Goal: Communication & Community: Answer question/provide support

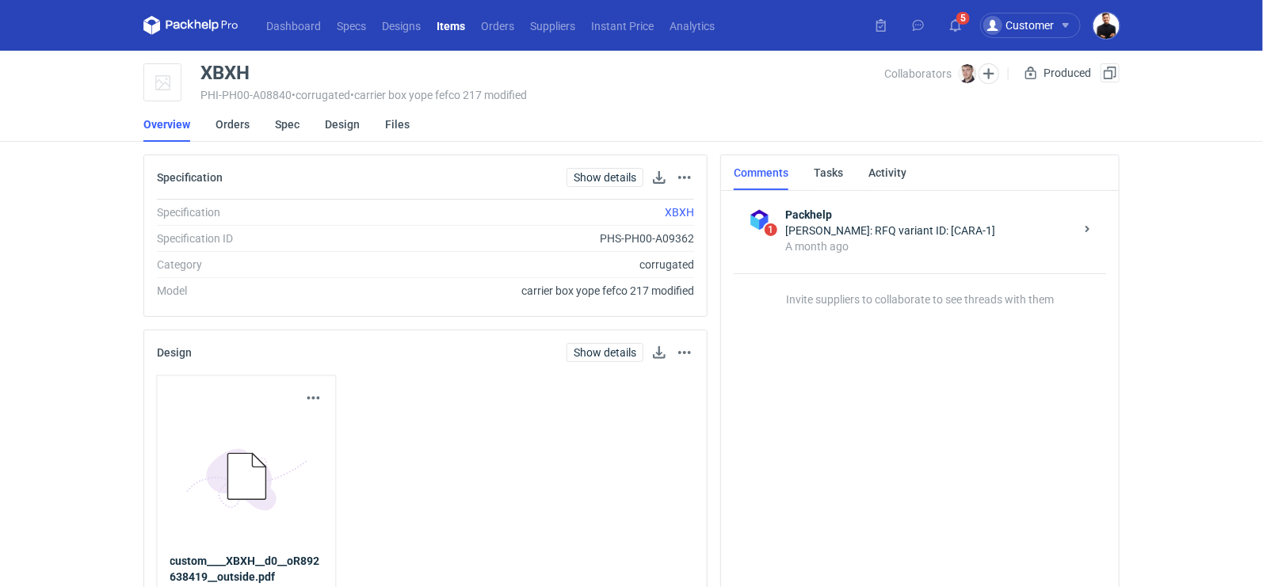
click at [251, 128] on li "Orders" at bounding box center [244, 124] width 59 height 35
click at [227, 124] on link "Orders" at bounding box center [232, 124] width 34 height 35
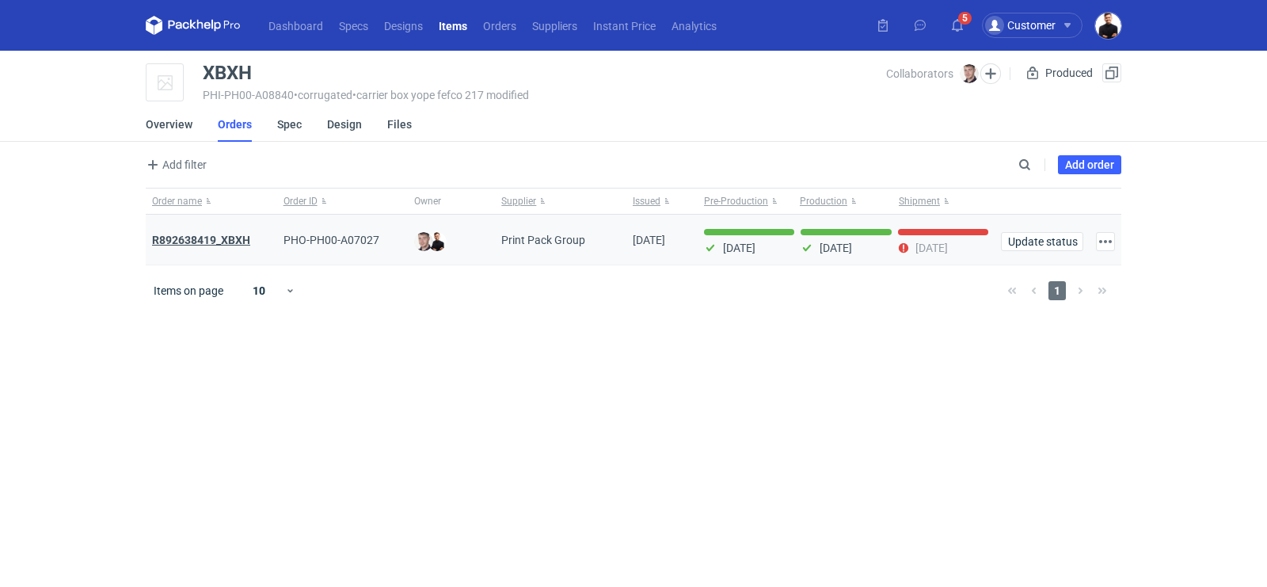
click at [233, 234] on strong "R892638419_XBXH" at bounding box center [201, 240] width 98 height 13
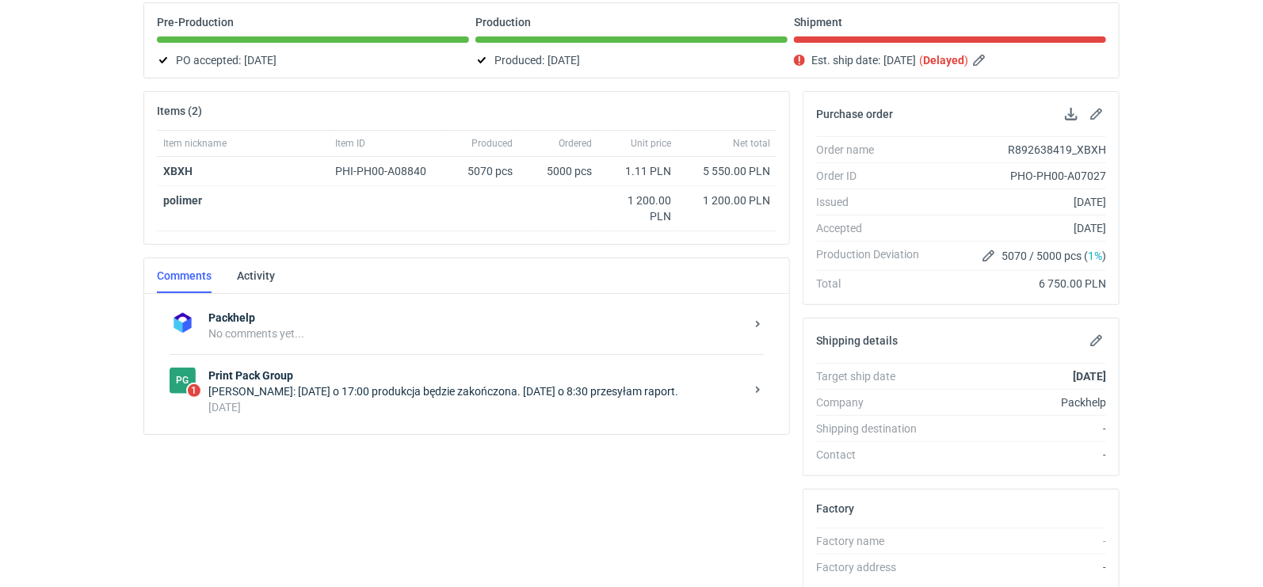
click at [402, 387] on div "[PERSON_NAME]: [DATE] o 17:00 produkcja będzie zakończona. [DATE] o 8:30 przesy…" at bounding box center [476, 391] width 536 height 16
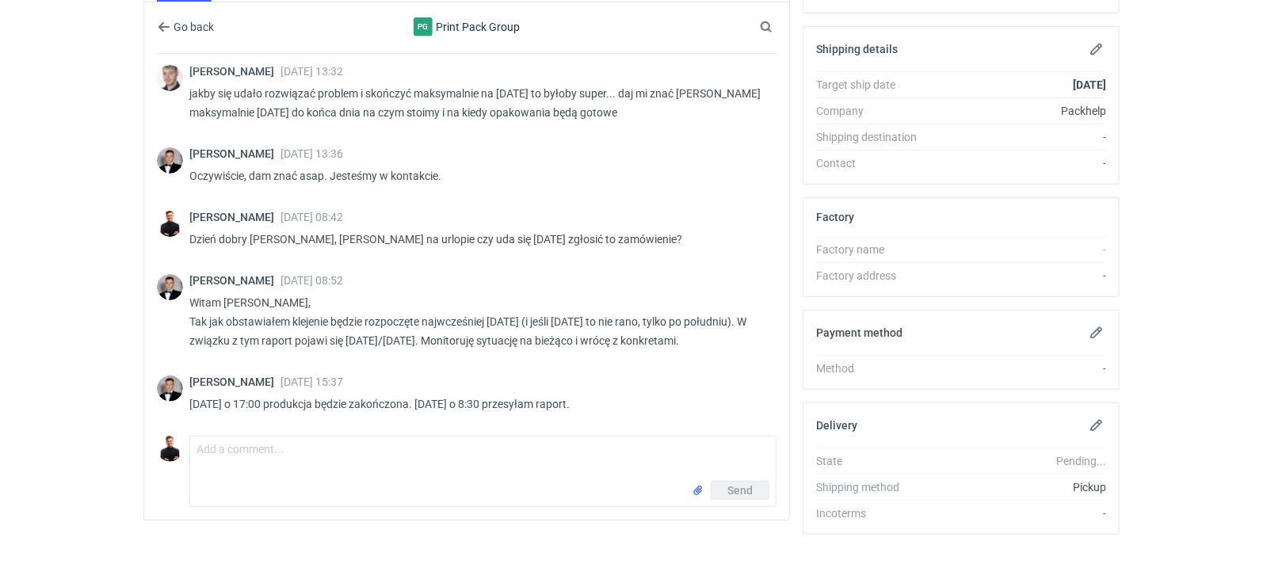
scroll to position [803, 0]
click at [344, 472] on textarea "Comment message" at bounding box center [482, 458] width 585 height 44
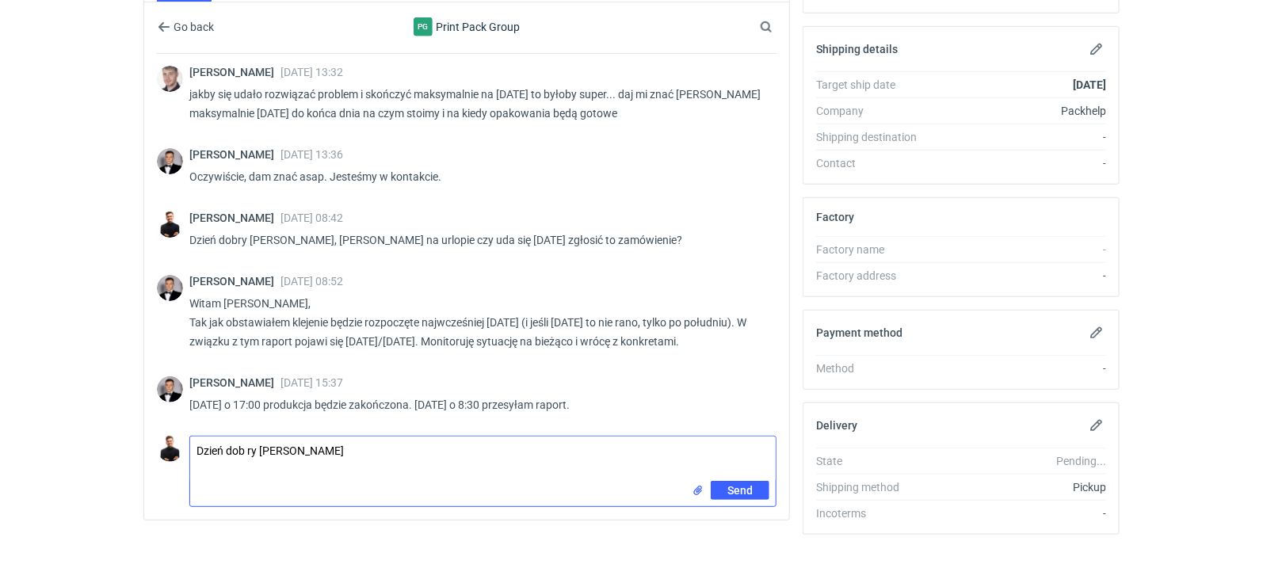
click at [249, 445] on textarea "Dzień dob ry [PERSON_NAME]" at bounding box center [482, 458] width 585 height 44
click at [374, 448] on textarea "Dzień dobry [PERSON_NAME]" at bounding box center [482, 458] width 585 height 44
click at [689, 440] on textarea "Dzień dobry [PERSON_NAME], czy możemy jakoś przepakować towar tak żeby obrys mi…" at bounding box center [482, 458] width 585 height 44
click at [767, 440] on textarea "Dzień dobry [PERSON_NAME], czy możemy jakoś przepakować towar tak żeby obrys mi…" at bounding box center [482, 458] width 585 height 44
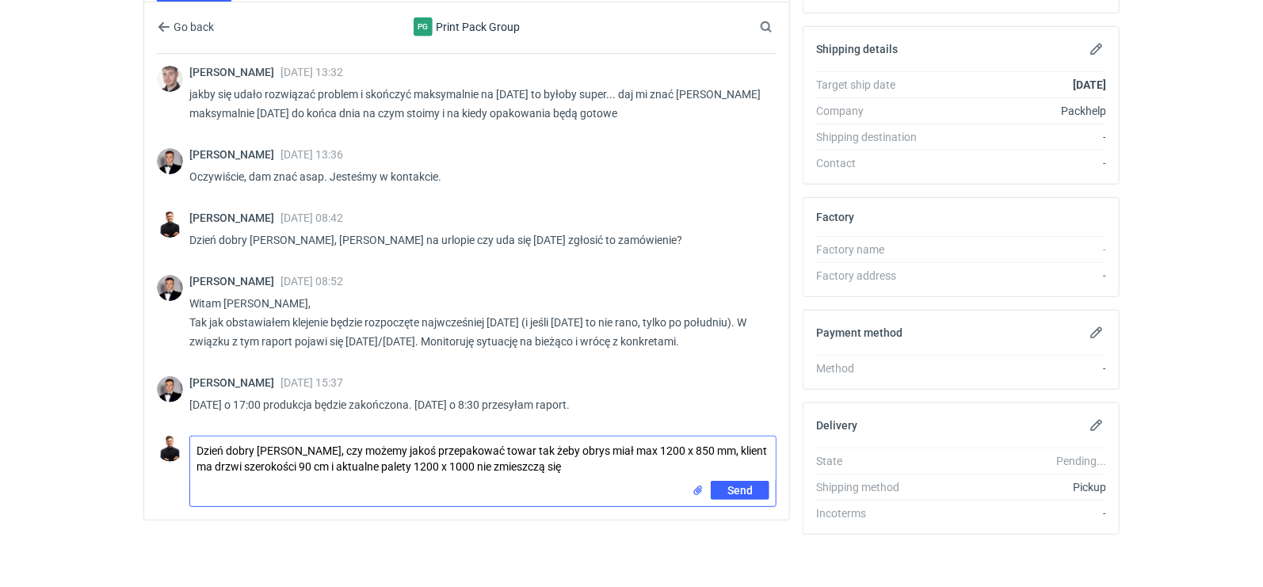
type textarea "Dzień dobry [PERSON_NAME], czy możemy jakoś przepakować towar tak żeby obrys mi…"
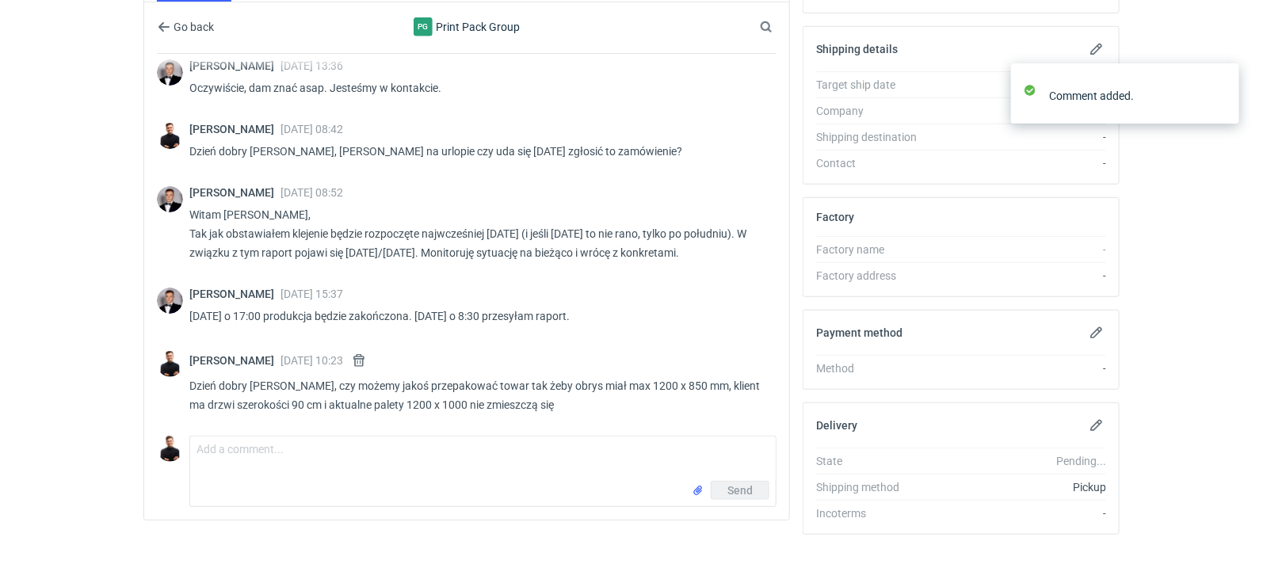
scroll to position [886, 0]
